Goal: Task Accomplishment & Management: Complete application form

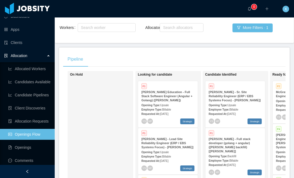
scroll to position [69, 0]
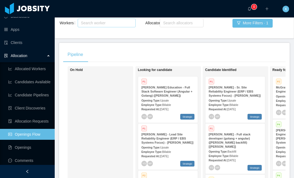
click at [101, 26] on div "Search worker" at bounding box center [104, 22] width 46 height 5
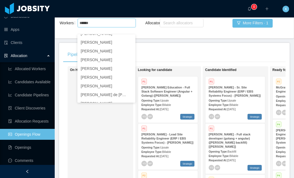
type input "******"
click at [196, 35] on div "Sales Rep Select users Allocator Search allocators" at bounding box center [174, 17] width 58 height 35
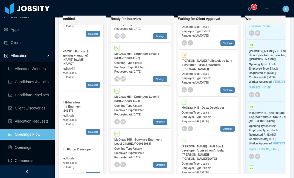
scroll to position [12, 0]
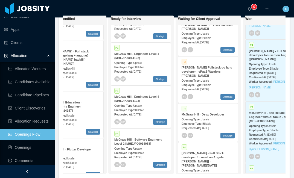
click at [204, 77] on strong "[PERSON_NAME] Fullstack go lang developer - ePaaS Warriors [[PERSON_NAME]]" at bounding box center [207, 71] width 51 height 11
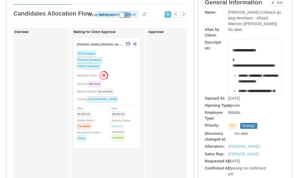
scroll to position [0, 169]
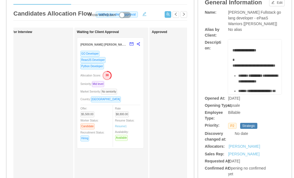
click at [126, 61] on div "ReactJS Developer" at bounding box center [110, 60] width 60 height 6
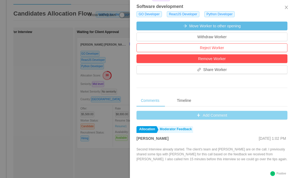
scroll to position [145, 0]
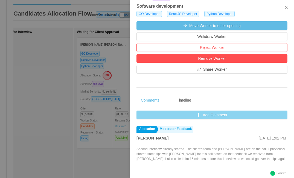
click at [200, 115] on button "Add Comment" at bounding box center [211, 115] width 151 height 9
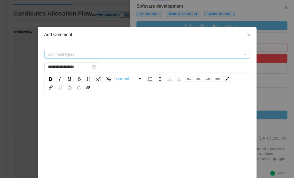
scroll to position [1, 0]
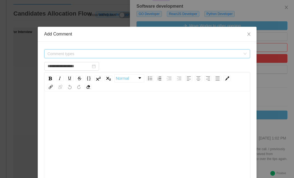
click at [135, 53] on span "Comment types" at bounding box center [144, 53] width 193 height 5
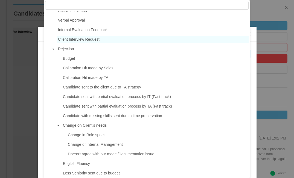
scroll to position [139, 0]
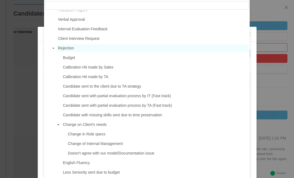
click at [69, 49] on span "Rejection" at bounding box center [66, 48] width 16 height 4
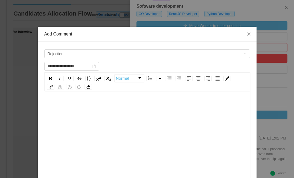
click at [81, 103] on div "rdw-editor" at bounding box center [147, 102] width 197 height 11
type input "**********"
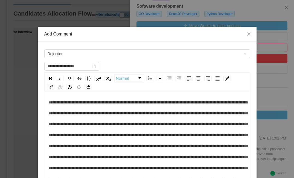
drag, startPoint x: 67, startPoint y: 102, endPoint x: 67, endPoint y: 106, distance: 3.3
click at [67, 102] on span "rdw-editor" at bounding box center [148, 157] width 199 height 113
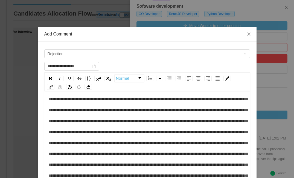
scroll to position [16, 0]
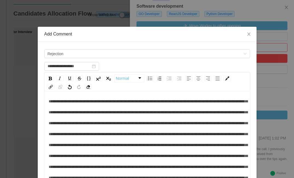
click at [96, 101] on span "rdw-editor" at bounding box center [148, 145] width 199 height 113
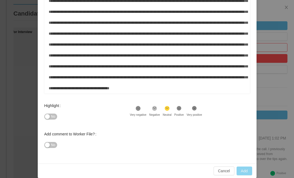
scroll to position [95, 0]
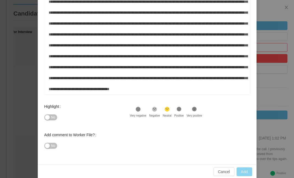
type input "**********"
click at [245, 172] on button "Add" at bounding box center [245, 172] width 16 height 9
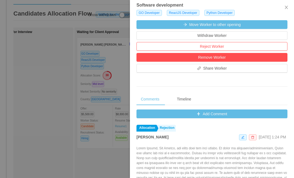
scroll to position [145, 0]
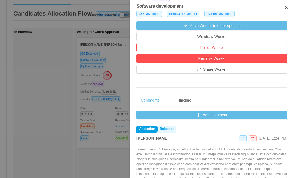
click at [287, 8] on icon "icon: close" at bounding box center [286, 7] width 4 height 4
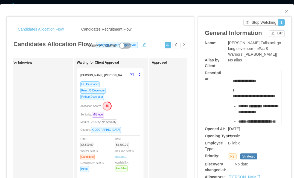
scroll to position [2, 0]
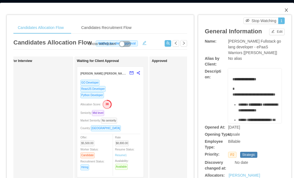
click at [285, 11] on icon "icon: close" at bounding box center [286, 9] width 3 height 3
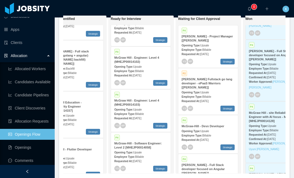
scroll to position [118, 0]
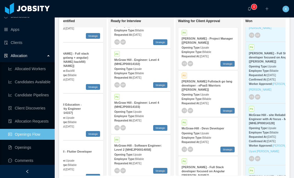
click at [200, 44] on strong "[PERSON_NAME] - Project Manager [[PERSON_NAME]]" at bounding box center [207, 40] width 51 height 7
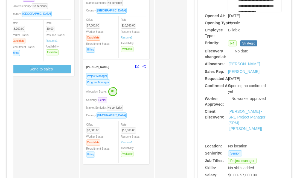
scroll to position [113, 0]
click at [125, 82] on div "Program Manager" at bounding box center [116, 83] width 60 height 6
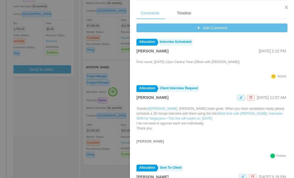
scroll to position [229, 0]
